Goal: Task Accomplishment & Management: Manage account settings

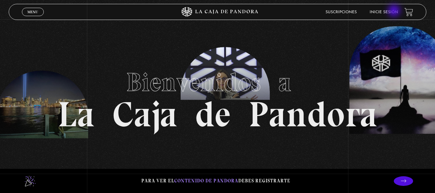
click at [395, 11] on link "Inicie sesión" at bounding box center [384, 12] width 28 height 4
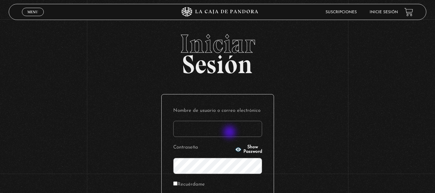
type input "E"
type input "e"
type input "noes72@hotmail.com"
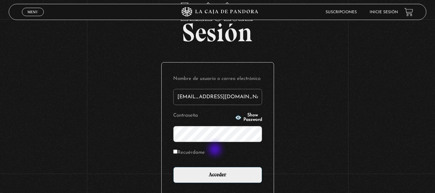
scroll to position [32, 0]
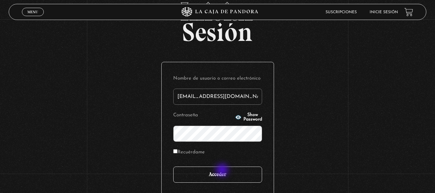
click at [223, 171] on input "Acceder" at bounding box center [217, 175] width 89 height 16
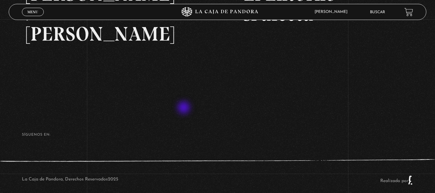
scroll to position [150, 0]
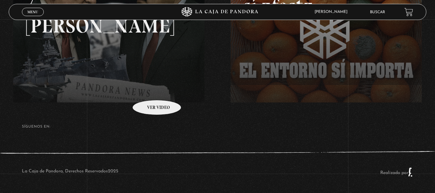
click at [148, 90] on link at bounding box center [230, 44] width 435 height 193
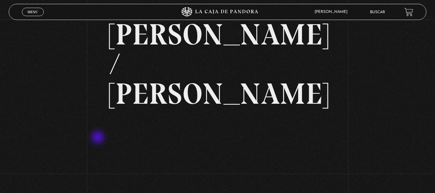
scroll to position [32, 0]
click at [39, 10] on link "Menu Cerrar" at bounding box center [33, 12] width 22 height 8
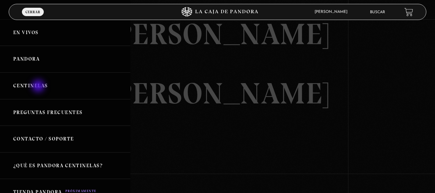
click at [39, 87] on link "Centinelas" at bounding box center [65, 85] width 130 height 27
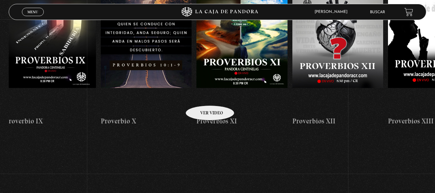
scroll to position [0, 1066]
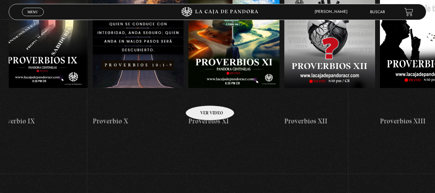
drag, startPoint x: 415, startPoint y: 71, endPoint x: 202, endPoint y: 96, distance: 214.7
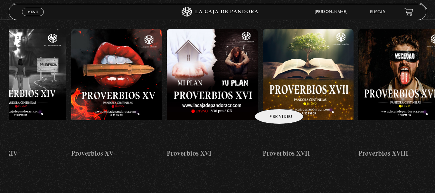
scroll to position [0, 1568]
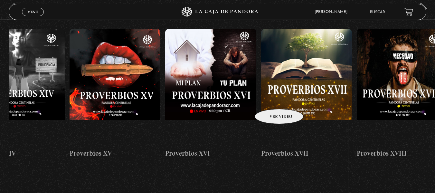
drag, startPoint x: 371, startPoint y: 95, endPoint x: 271, endPoint y: 99, distance: 100.6
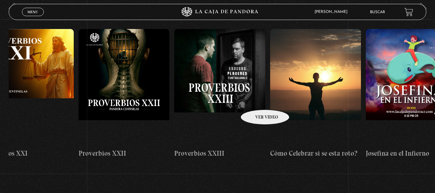
scroll to position [0, 2242]
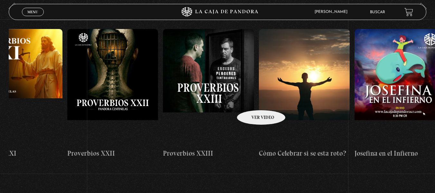
drag, startPoint x: 387, startPoint y: 95, endPoint x: 253, endPoint y: 100, distance: 134.7
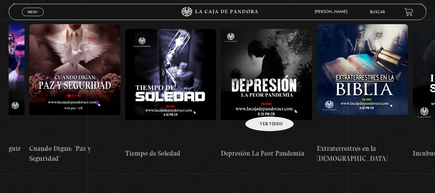
scroll to position [0, 2768]
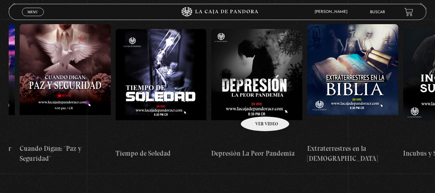
drag, startPoint x: 362, startPoint y: 100, endPoint x: 257, endPoint y: 107, distance: 105.5
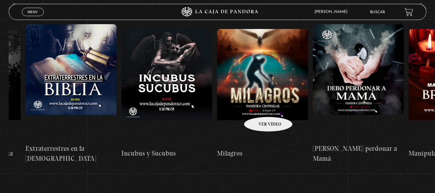
scroll to position [0, 3081]
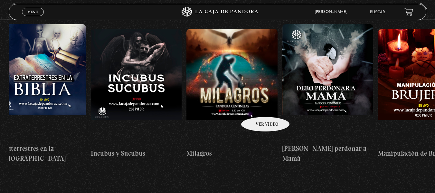
drag, startPoint x: 319, startPoint y: 101, endPoint x: 257, endPoint y: 107, distance: 62.8
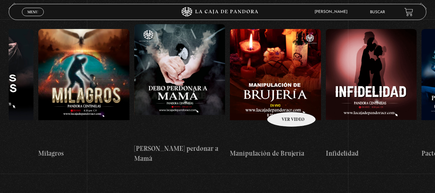
scroll to position [0, 3250]
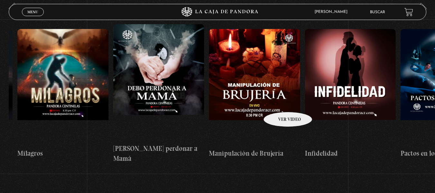
drag, startPoint x: 313, startPoint y: 98, endPoint x: 280, endPoint y: 102, distance: 34.1
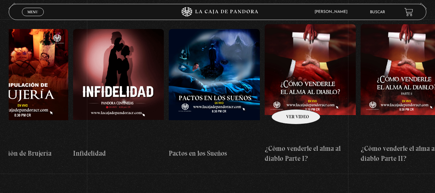
scroll to position [0, 3512]
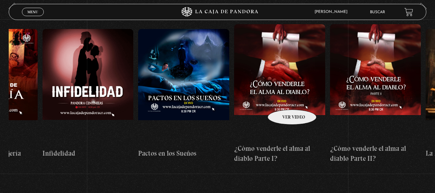
drag, startPoint x: 336, startPoint y: 96, endPoint x: 284, endPoint y: 100, distance: 52.6
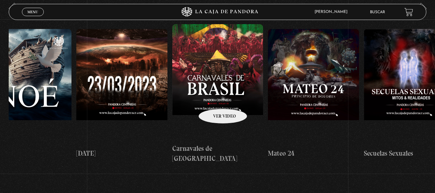
scroll to position [0, 4076]
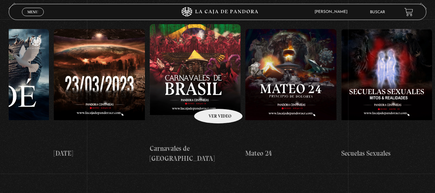
drag, startPoint x: 323, startPoint y: 91, endPoint x: 210, endPoint y: 99, distance: 113.0
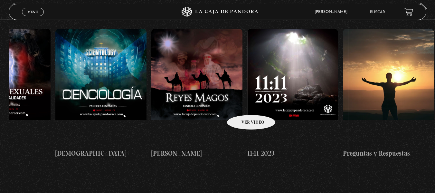
scroll to position [0, 4465]
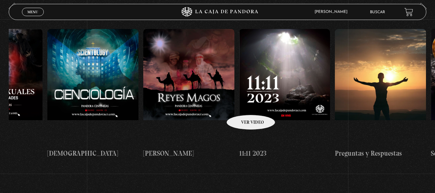
drag, startPoint x: 320, startPoint y: 105, endPoint x: 243, endPoint y: 105, distance: 77.9
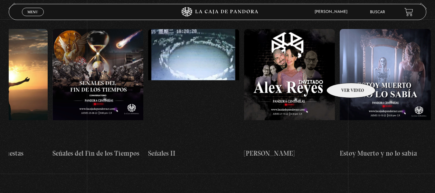
scroll to position [0, 4849]
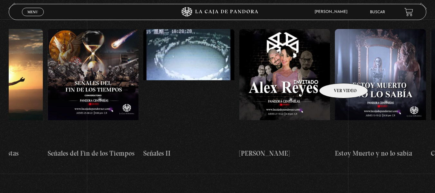
drag, startPoint x: 412, startPoint y: 69, endPoint x: 335, endPoint y: 73, distance: 76.8
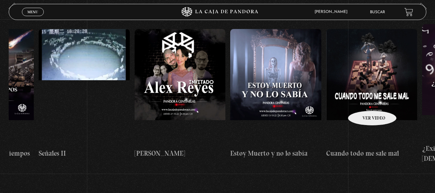
scroll to position [0, 5008]
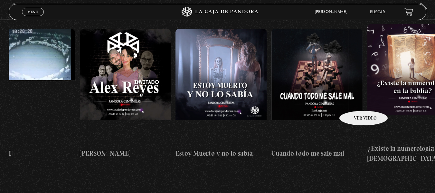
drag, startPoint x: 387, startPoint y: 100, endPoint x: 355, endPoint y: 101, distance: 31.9
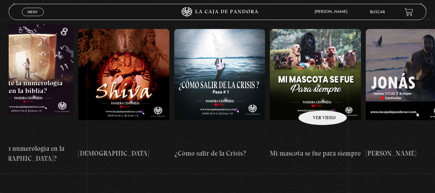
scroll to position [0, 5411]
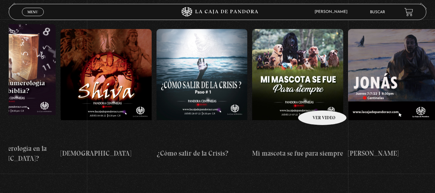
drag, startPoint x: 395, startPoint y: 101, endPoint x: 314, endPoint y: 100, distance: 80.5
click at [314, 100] on div "Como manejar las malas noticias? Centinelas 2025 Por qué Dios no me escucha Rel…" at bounding box center [156, 94] width 11117 height 150
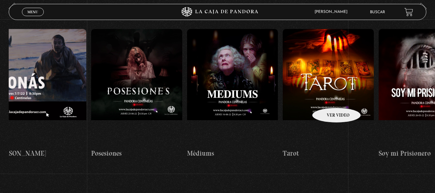
scroll to position [0, 5783]
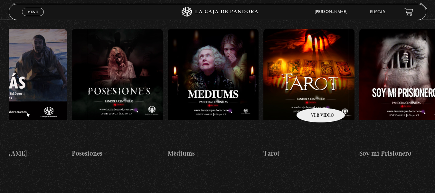
drag, startPoint x: 387, startPoint y: 95, endPoint x: 312, endPoint y: 98, distance: 74.5
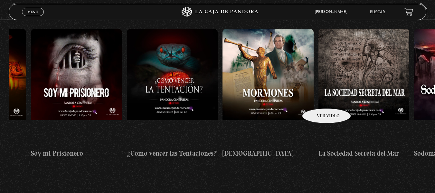
scroll to position [0, 6140]
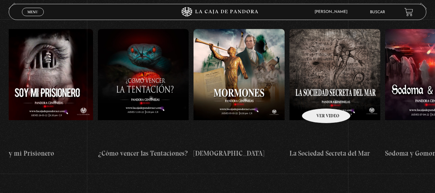
drag, startPoint x: 389, startPoint y: 97, endPoint x: 318, endPoint y: 99, distance: 71.5
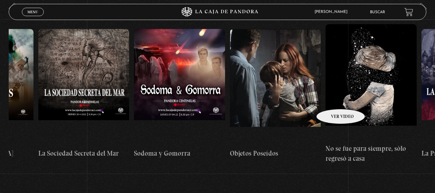
scroll to position [0, 6417]
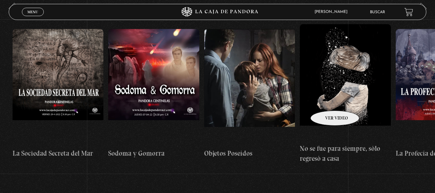
drag, startPoint x: 382, startPoint y: 98, endPoint x: 327, endPoint y: 101, distance: 55.5
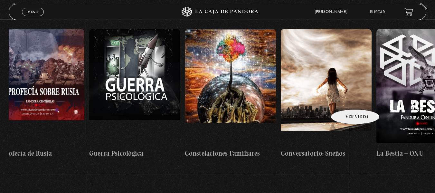
scroll to position [0, 6844]
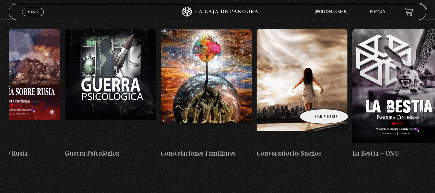
drag, startPoint x: 401, startPoint y: 100, endPoint x: 316, endPoint y: 99, distance: 85.3
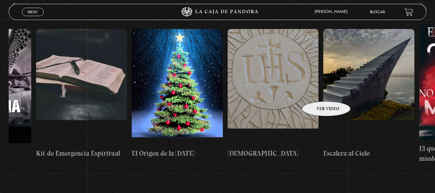
scroll to position [0, 7293]
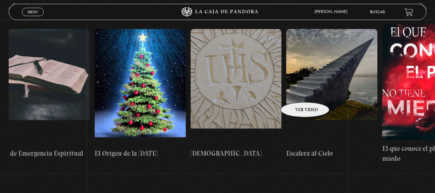
drag, startPoint x: 386, startPoint y: 90, endPoint x: 297, endPoint y: 92, distance: 89.9
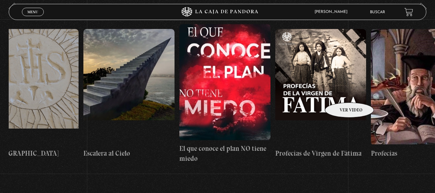
scroll to position [0, 7625]
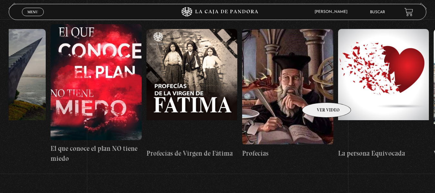
drag, startPoint x: 385, startPoint y: 92, endPoint x: 318, endPoint y: 93, distance: 66.3
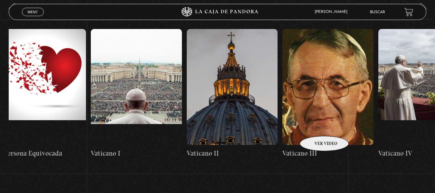
scroll to position [0, 7970]
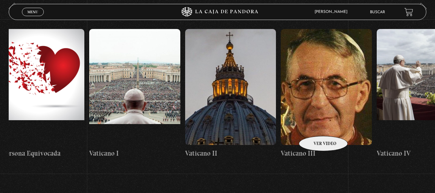
drag, startPoint x: 384, startPoint y: 128, endPoint x: 315, endPoint y: 126, distance: 68.9
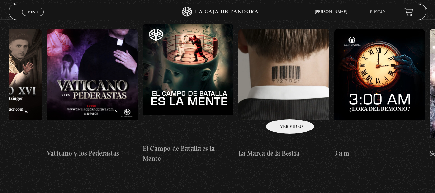
scroll to position [0, 8498]
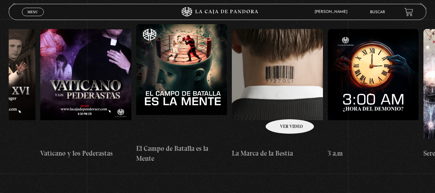
drag, startPoint x: 387, startPoint y: 110, endPoint x: 281, endPoint y: 109, distance: 105.6
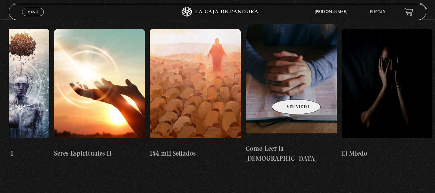
drag, startPoint x: 381, startPoint y: 86, endPoint x: 288, endPoint y: 90, distance: 93.1
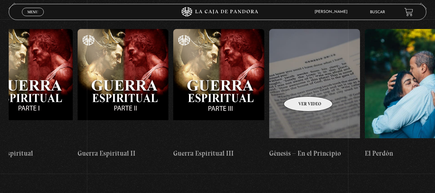
scroll to position [0, 9516]
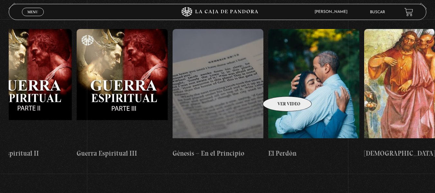
drag, startPoint x: 389, startPoint y: 83, endPoint x: 279, endPoint y: 87, distance: 110.5
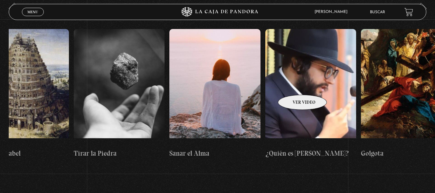
drag, startPoint x: 386, startPoint y: 82, endPoint x: 232, endPoint y: 85, distance: 154.0
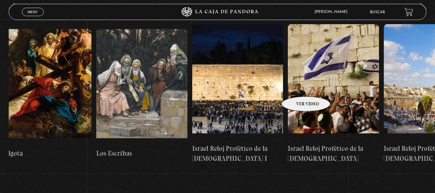
scroll to position [0, 10685]
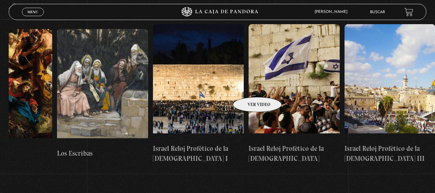
drag, startPoint x: 346, startPoint y: 84, endPoint x: 249, endPoint y: 87, distance: 96.7
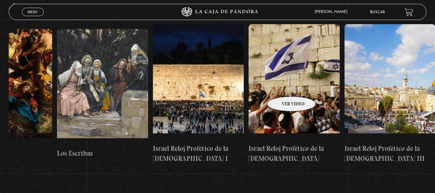
drag, startPoint x: 346, startPoint y: 87, endPoint x: 266, endPoint y: 87, distance: 80.5
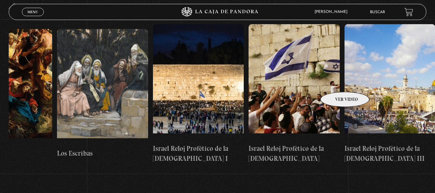
drag, startPoint x: 365, startPoint y: 81, endPoint x: 337, endPoint y: 82, distance: 28.0
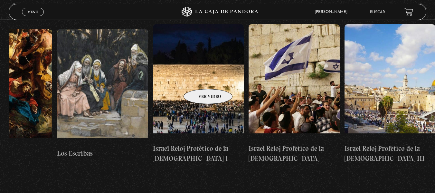
click at [200, 79] on figure at bounding box center [198, 82] width 91 height 116
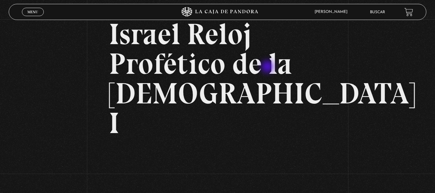
scroll to position [64, 0]
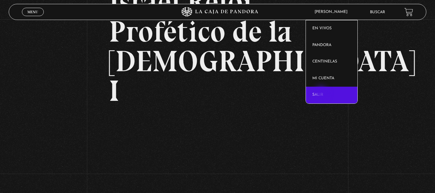
click at [322, 94] on link "Salir" at bounding box center [332, 95] width 52 height 17
